Goal: Task Accomplishment & Management: Use online tool/utility

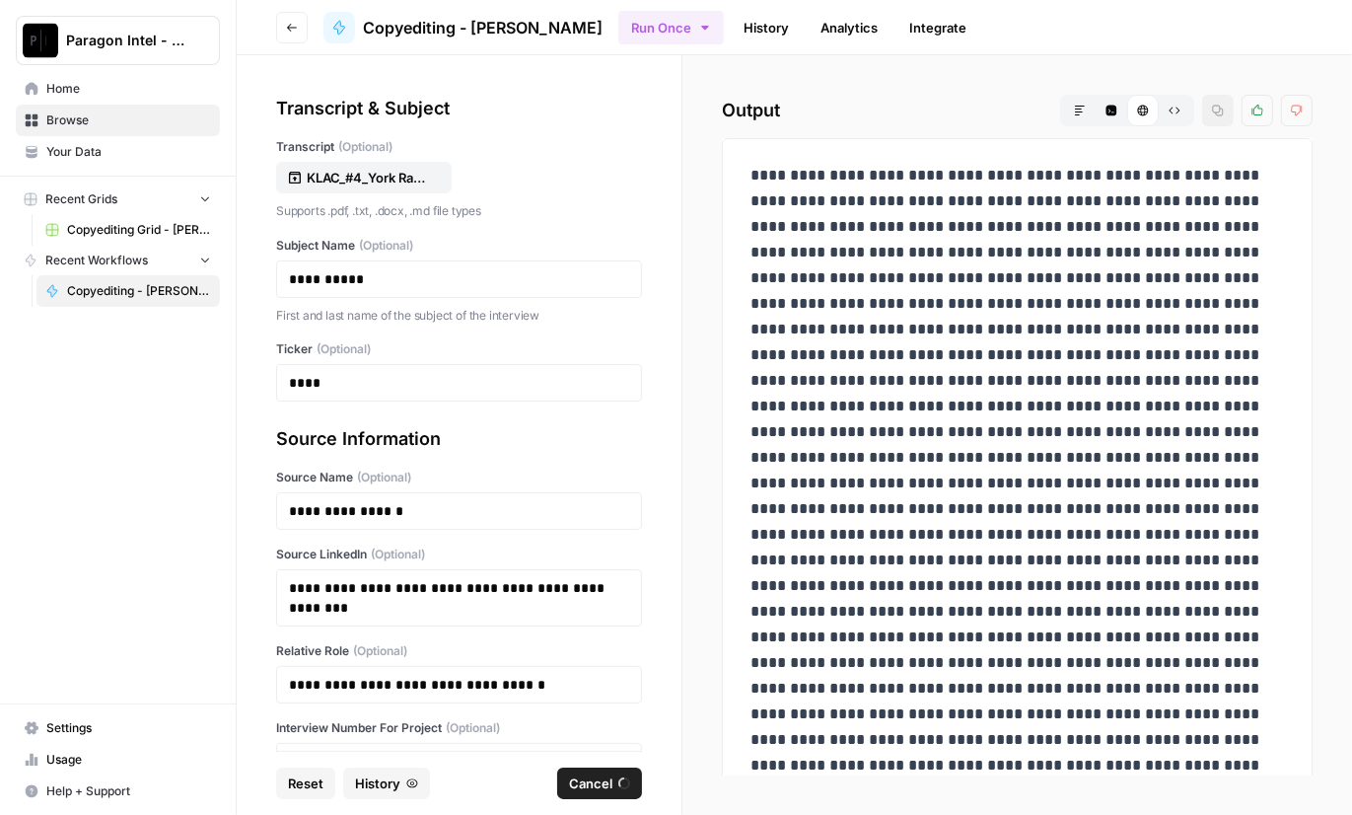
scroll to position [127, 0]
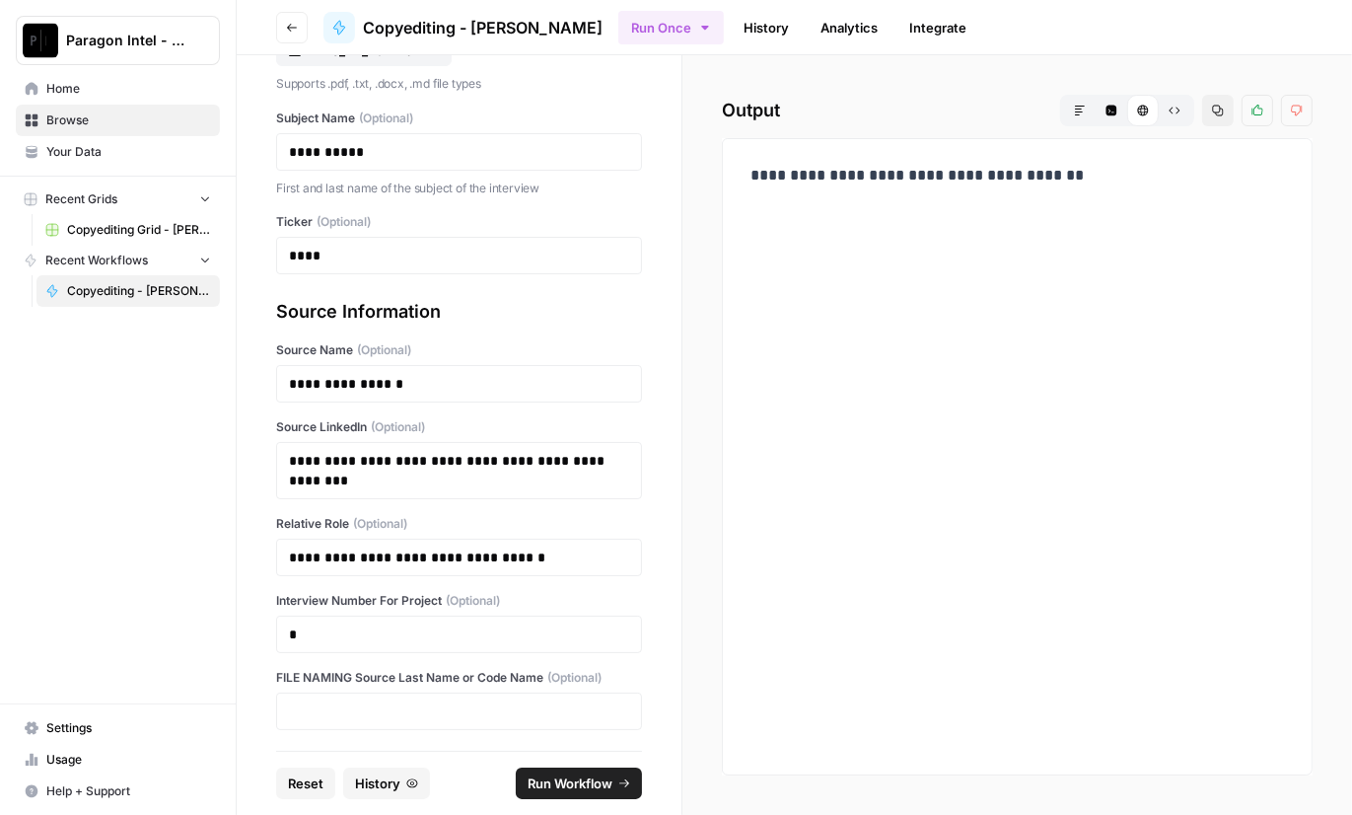
click at [65, 113] on span "Browse" at bounding box center [128, 120] width 165 height 18
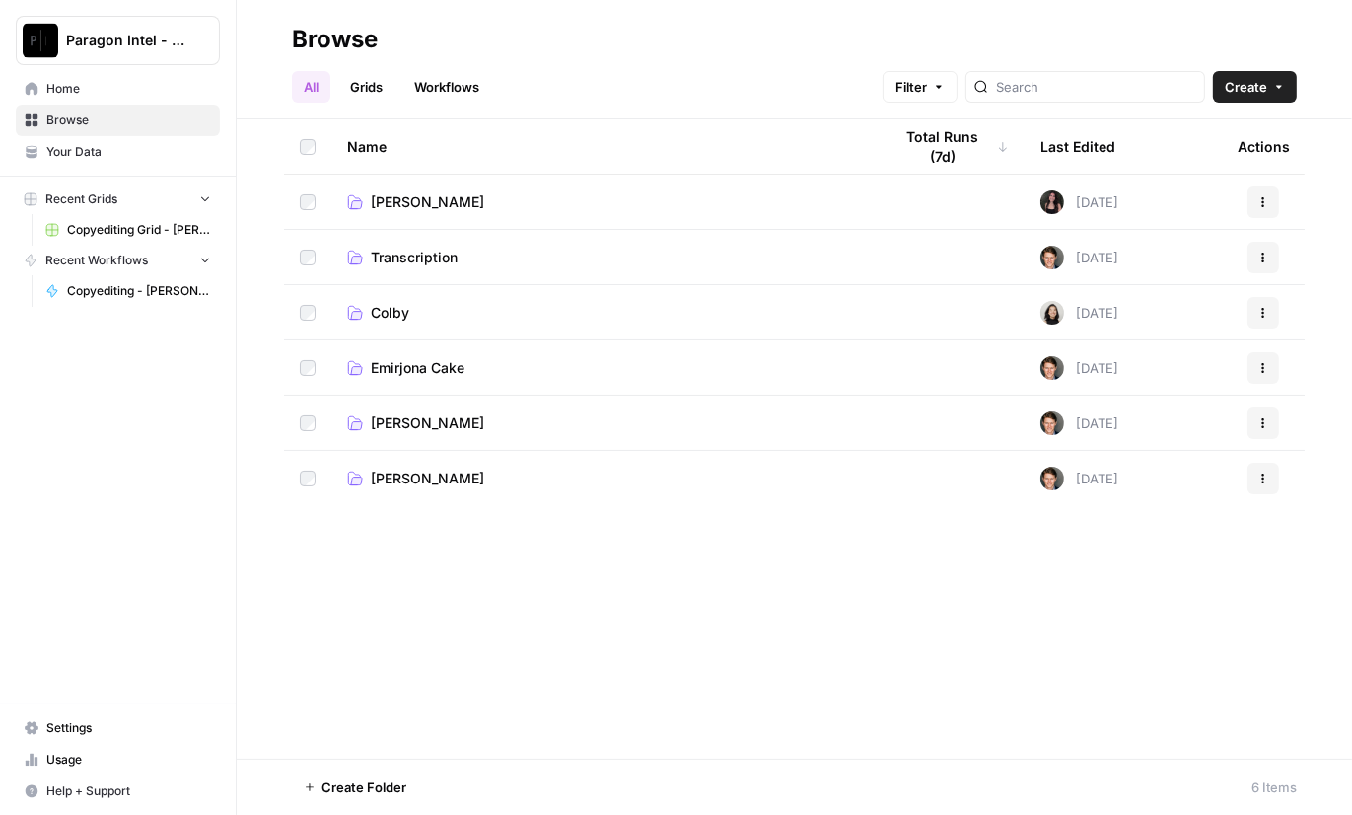
click at [458, 352] on td "Emirjona Cake" at bounding box center [603, 367] width 545 height 54
click at [437, 361] on span "Emirjona Cake" at bounding box center [418, 368] width 94 height 20
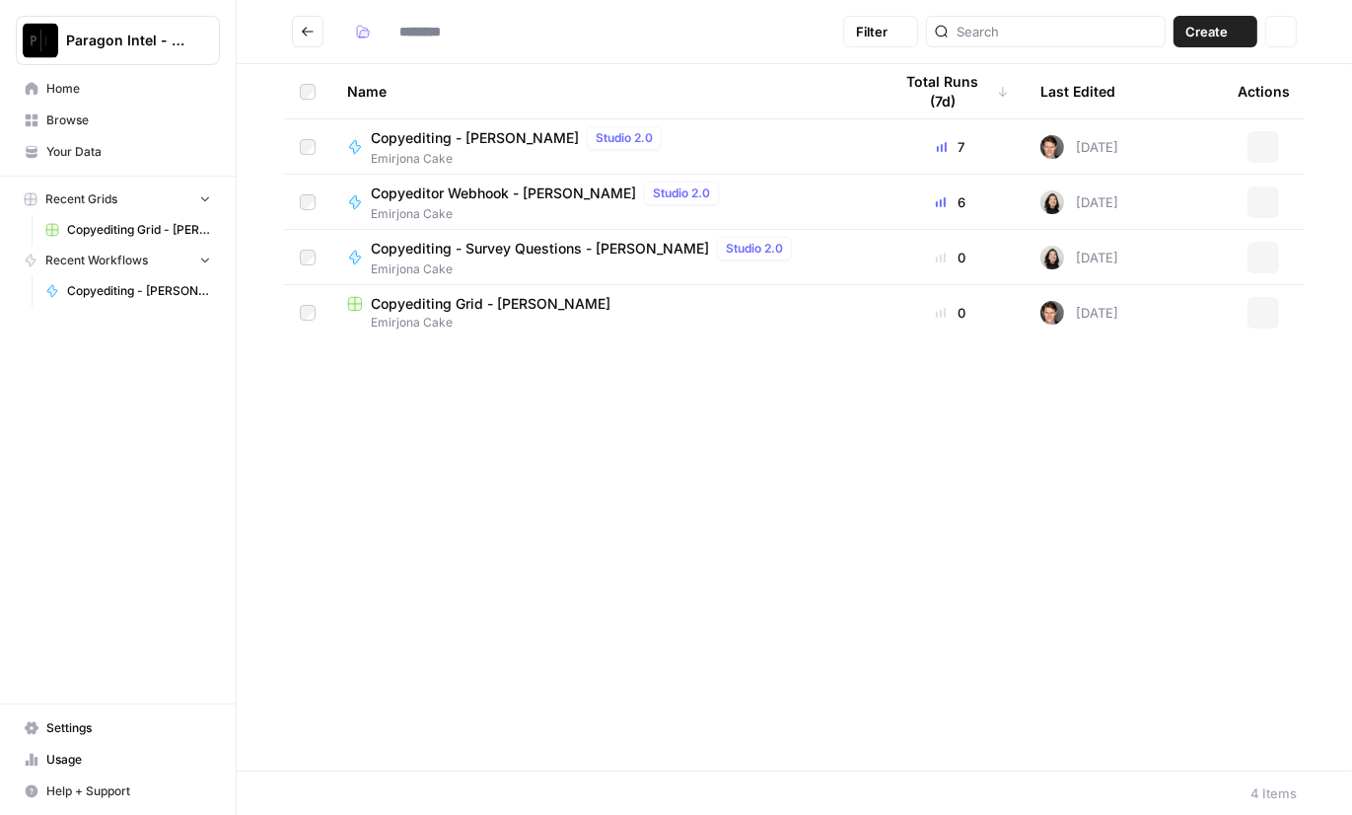
type input "**********"
click at [429, 301] on span "Copyediting Grid - [PERSON_NAME]" at bounding box center [491, 304] width 240 height 20
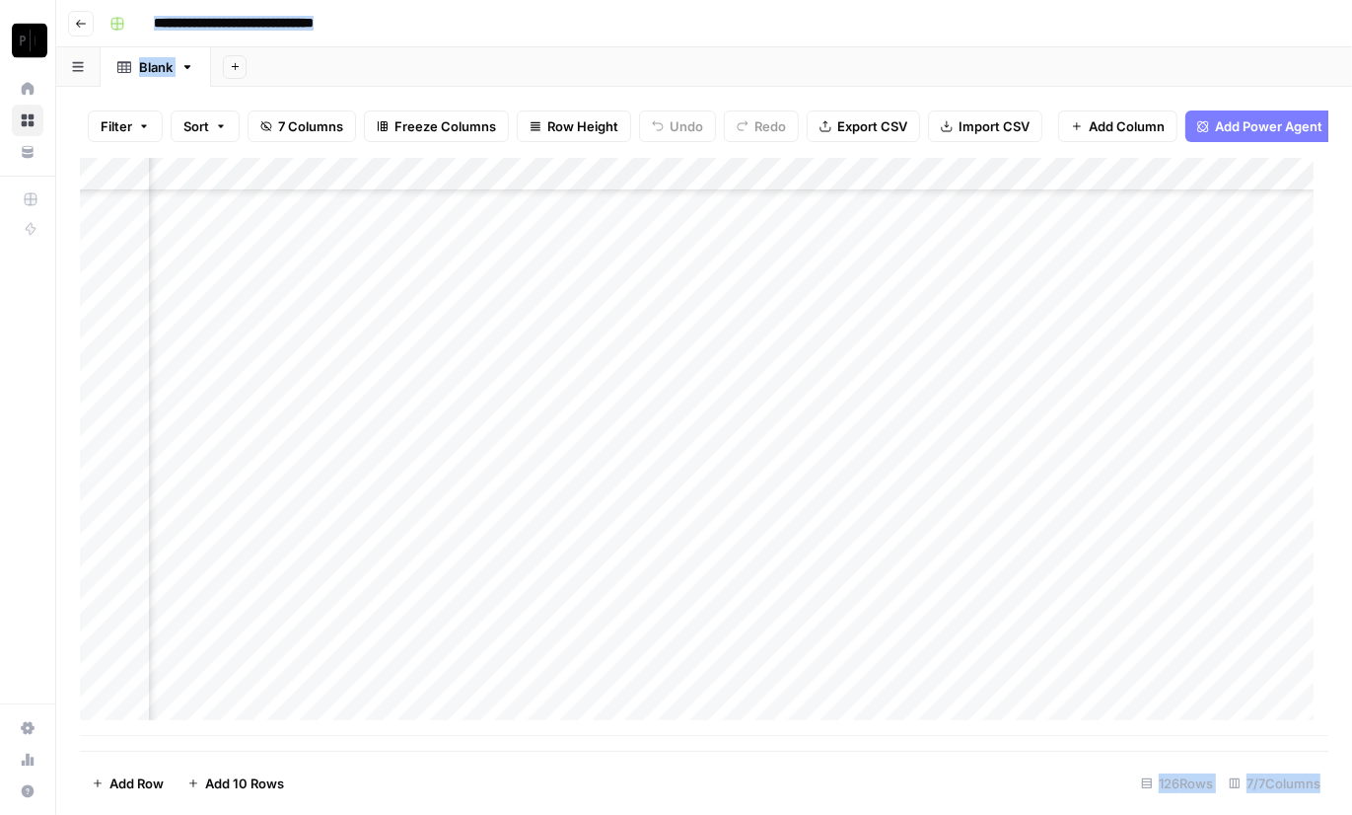
scroll to position [3729, 371]
click at [885, 645] on div "Add Column" at bounding box center [704, 447] width 1249 height 578
